Goal: Obtain resource: Download file/media

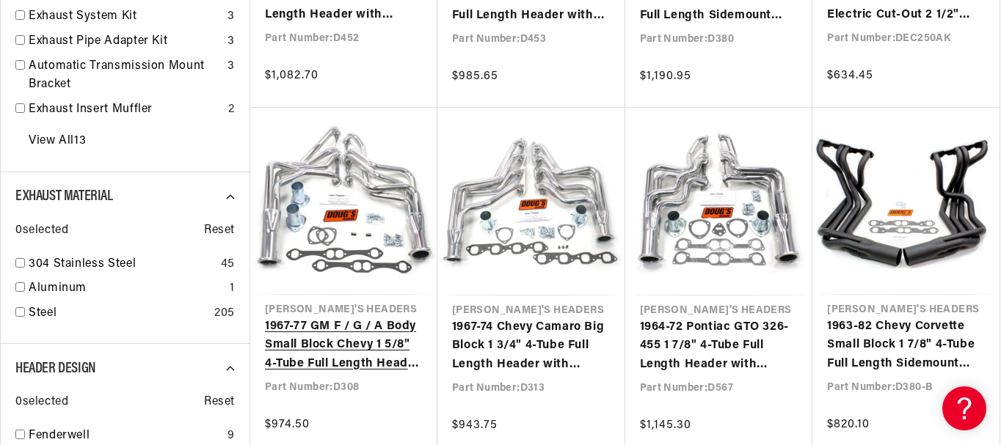
scroll to position [0, 445]
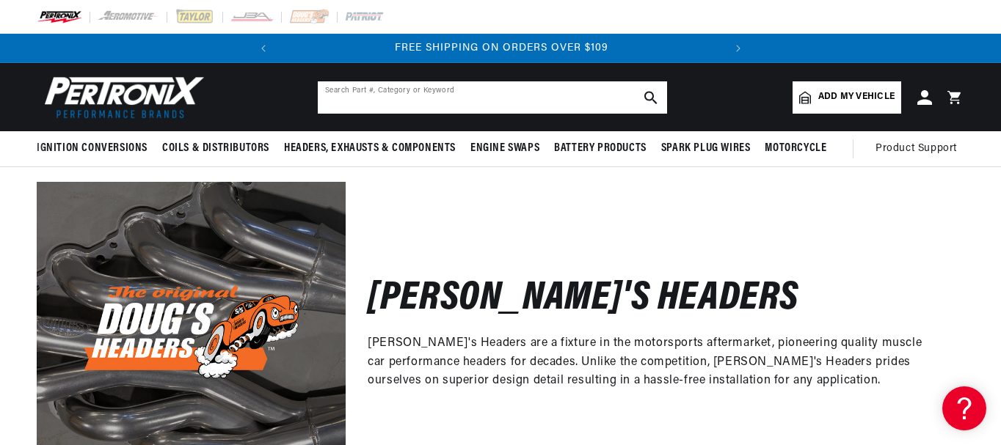
click at [345, 97] on input "text" at bounding box center [492, 97] width 349 height 32
type input "D353SS"
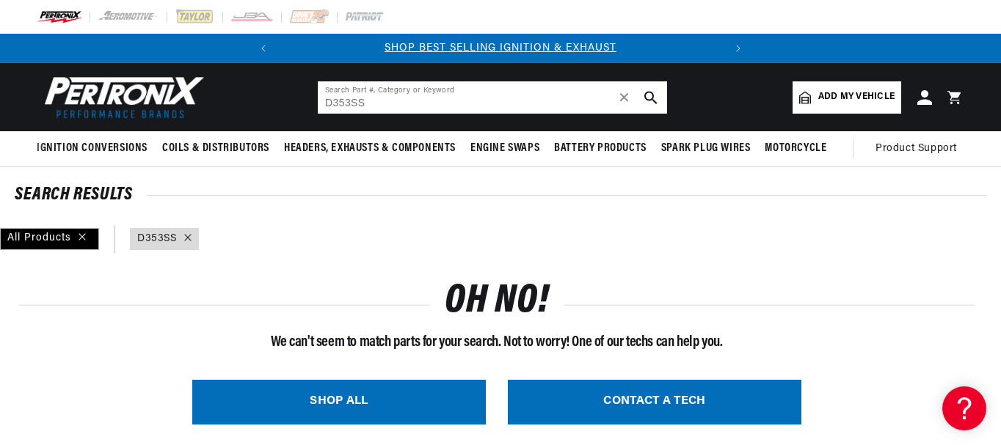
click at [352, 101] on input "D353SS" at bounding box center [492, 97] width 349 height 32
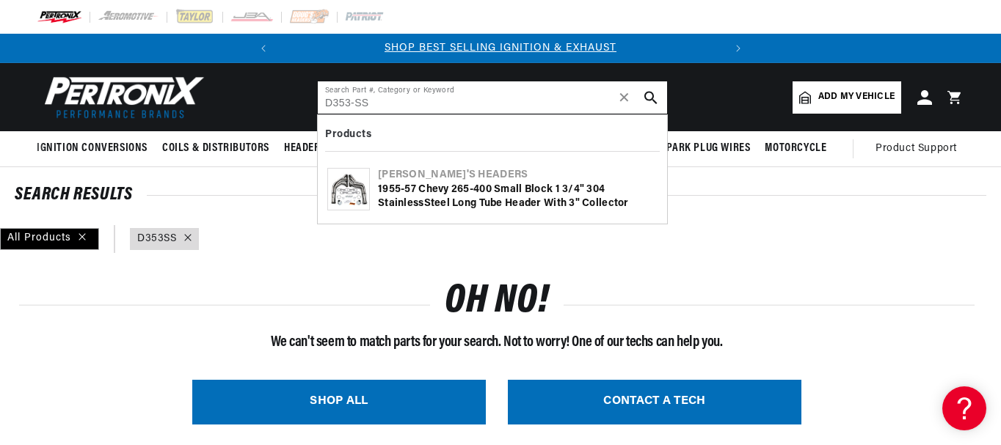
type input "D353-SS"
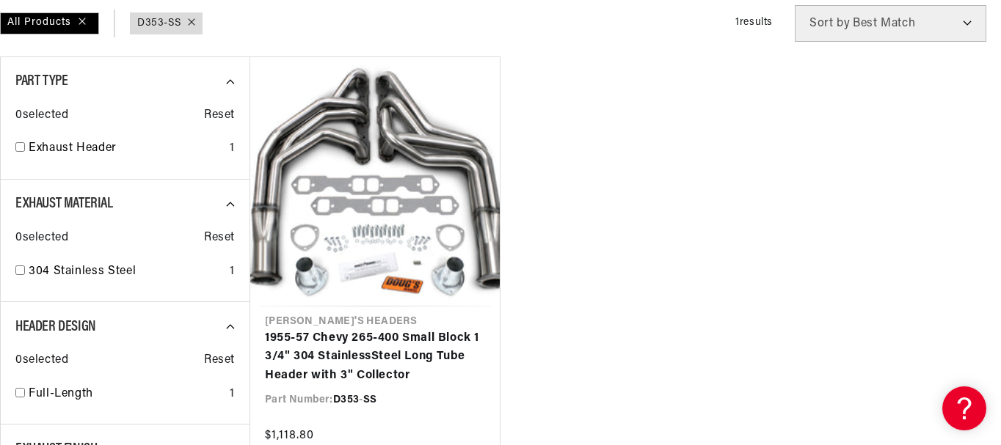
scroll to position [293, 0]
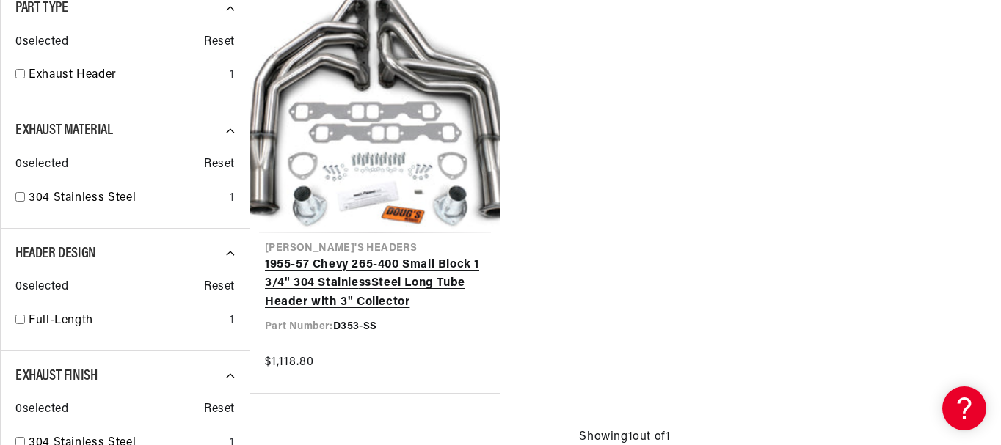
click at [341, 283] on link "1955-57 Chevy 265-400 Small Block 1 3/4" 304 Stainle ss Steel Long Tube Header …" at bounding box center [375, 284] width 220 height 56
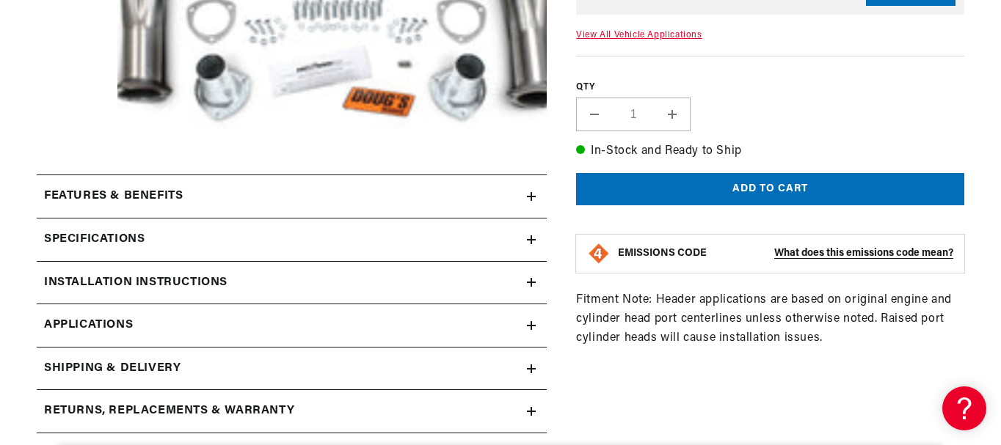
click at [164, 190] on h2 "Features & Benefits" at bounding box center [113, 196] width 139 height 19
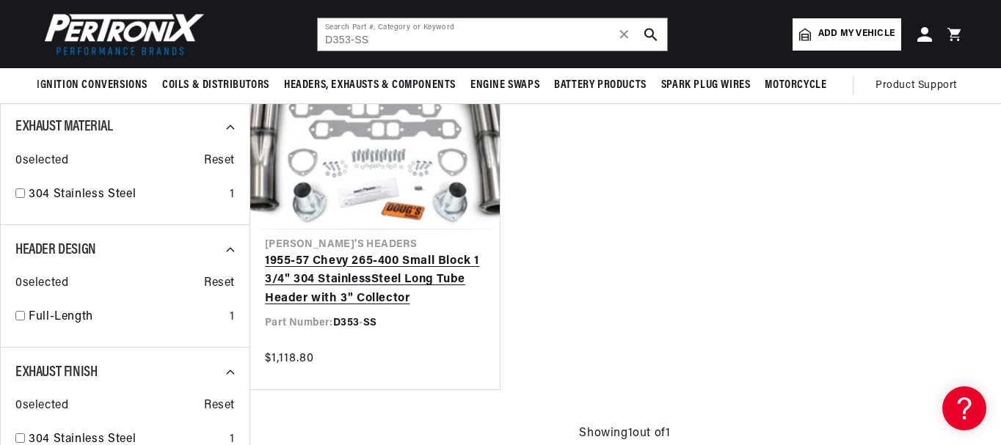
scroll to position [220, 0]
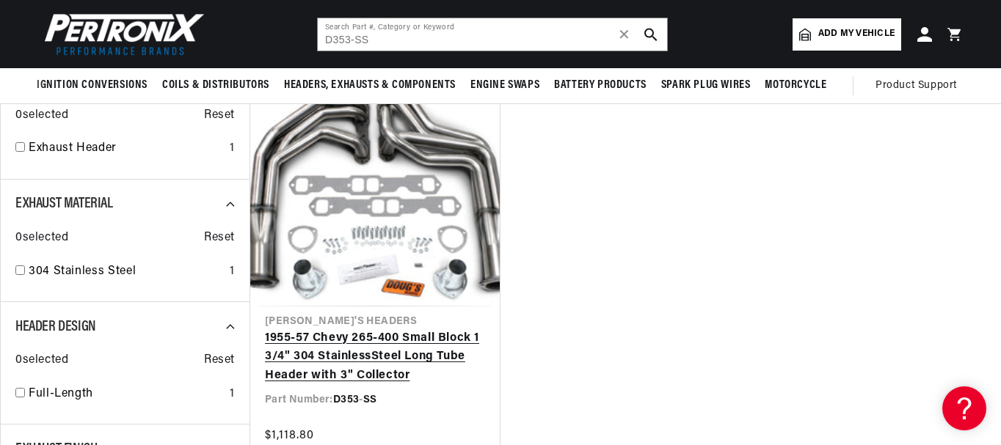
click at [358, 354] on link "1955-57 Chevy 265-400 Small Block 1 3/4" 304 Stainle ss Steel Long Tube Header …" at bounding box center [375, 357] width 220 height 56
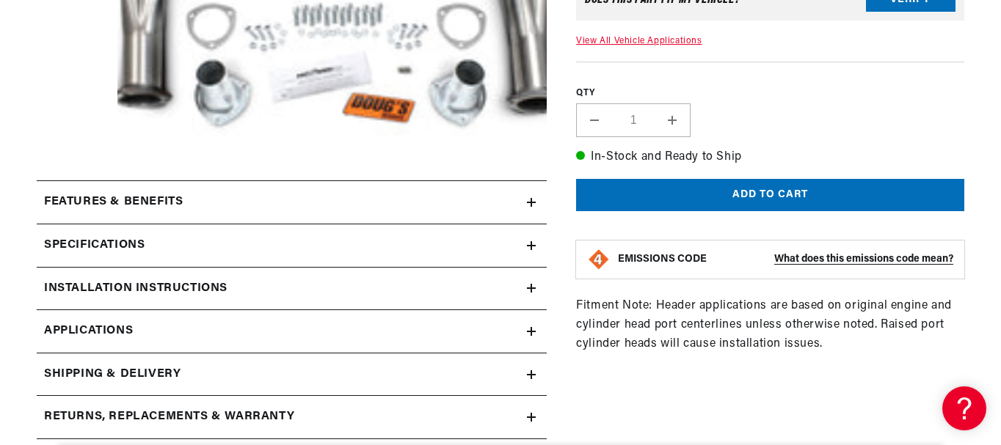
scroll to position [440, 0]
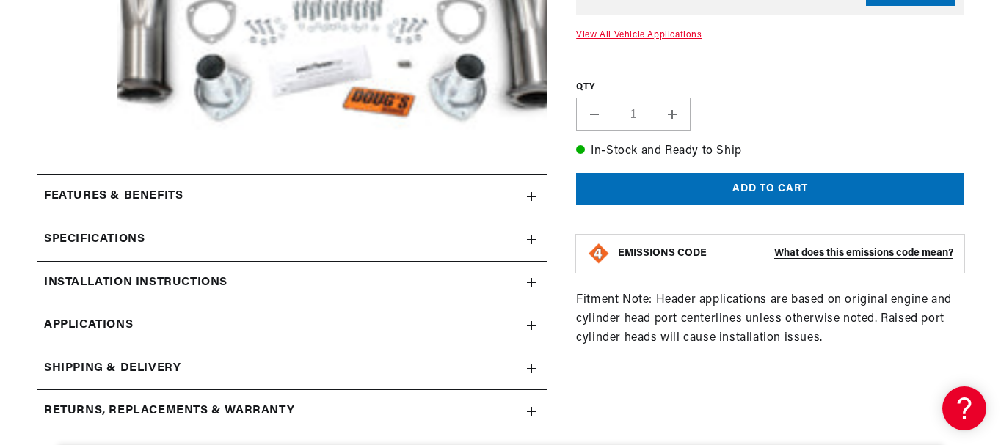
click at [528, 193] on icon at bounding box center [531, 196] width 9 height 9
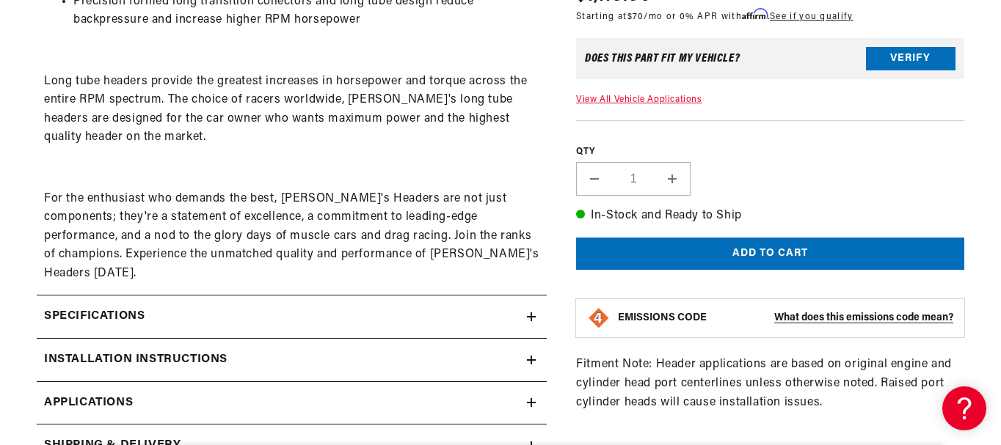
scroll to position [0, 0]
click at [531, 313] on icon at bounding box center [531, 317] width 0 height 9
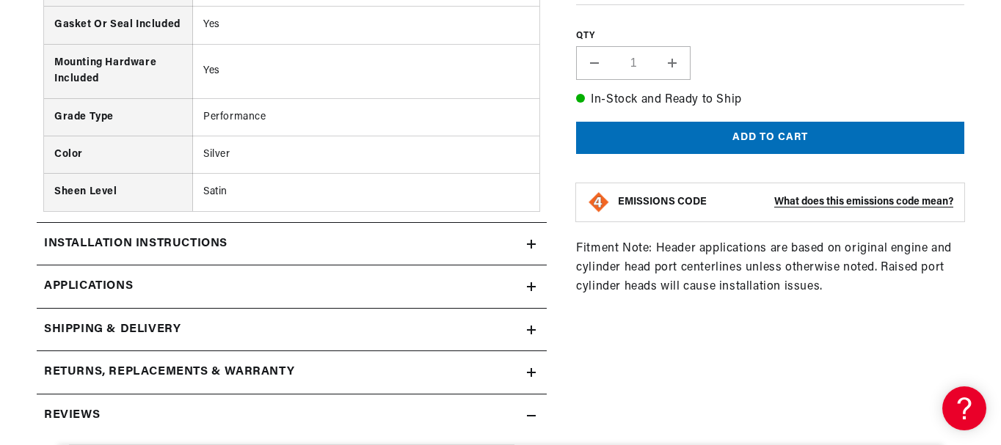
scroll to position [1467, 0]
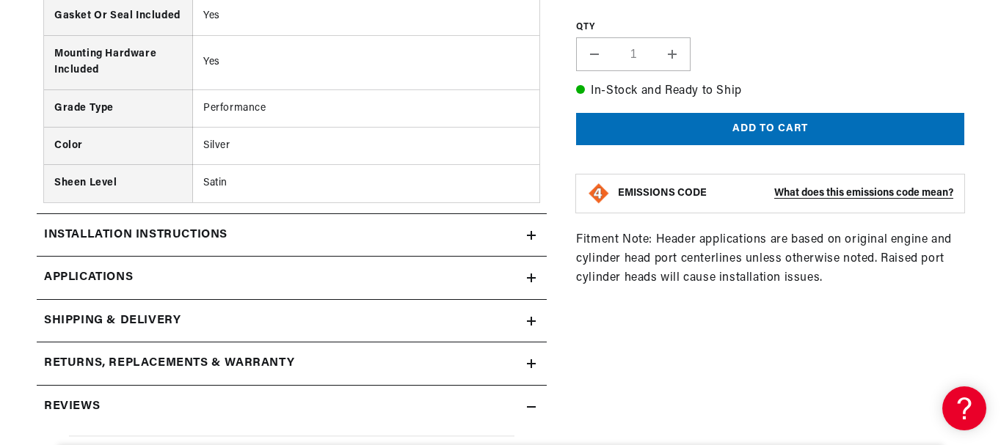
click at [528, 231] on icon at bounding box center [531, 235] width 9 height 9
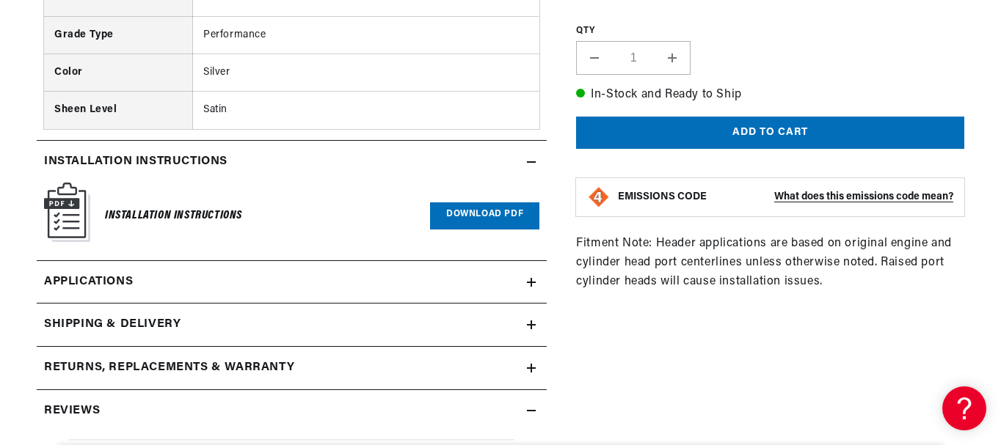
scroll to position [0, 445]
click at [63, 196] on img at bounding box center [67, 212] width 46 height 59
click at [468, 202] on link "Download PDF" at bounding box center [484, 215] width 109 height 27
click at [531, 278] on icon at bounding box center [531, 282] width 0 height 9
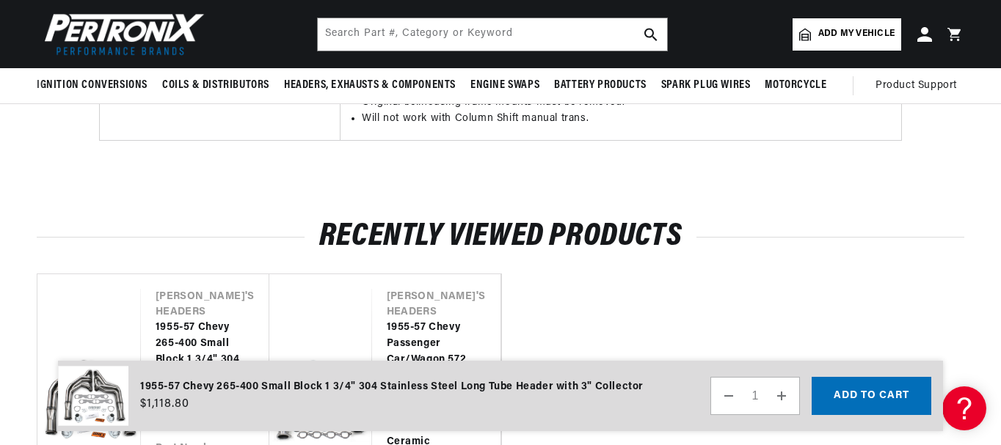
scroll to position [0, 445]
click at [180, 320] on link "1955-57 Chevy 265-400 Small Block 1 3/4" 304 Stainless Steel Long Tube Header w…" at bounding box center [198, 377] width 84 height 115
